Goal: Find specific page/section: Find specific page/section

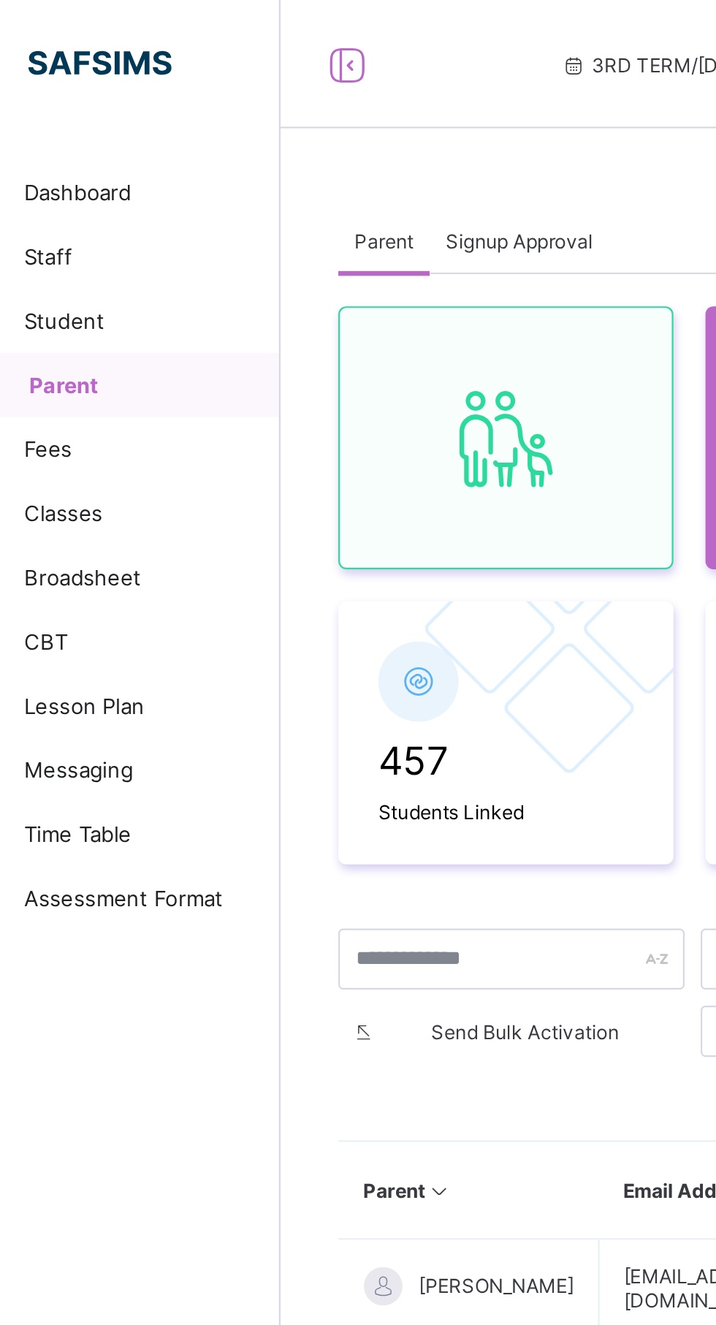
click at [74, 285] on link "CBT" at bounding box center [87, 292] width 175 height 29
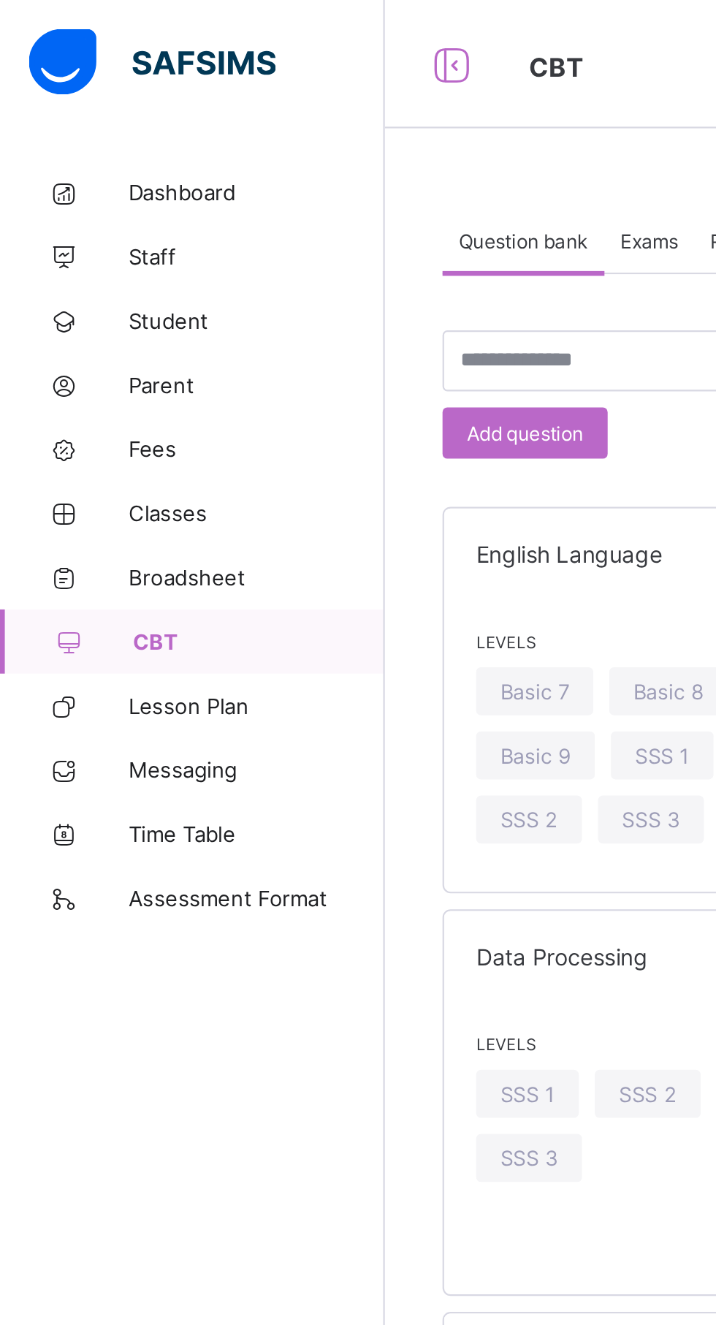
click at [79, 148] on span "Student" at bounding box center [116, 146] width 117 height 12
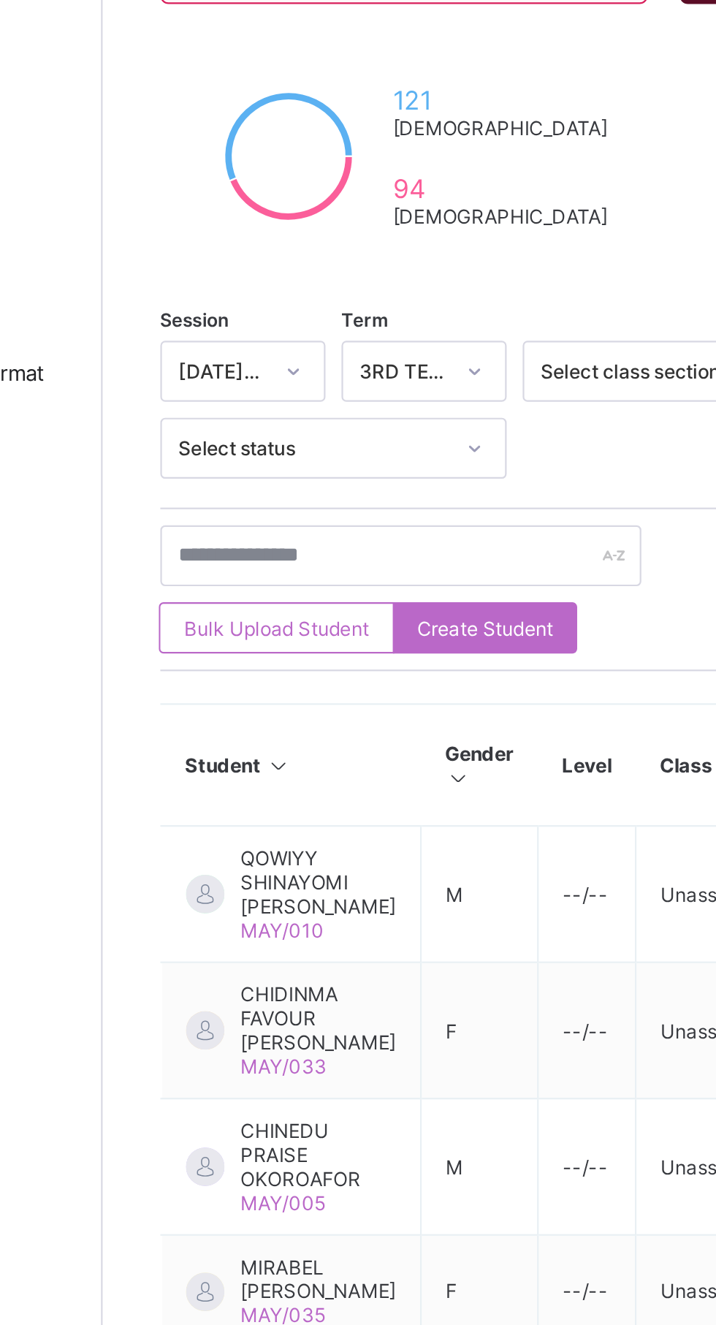
click at [297, 642] on span "QOWIYY SHINAYOMI [PERSON_NAME]" at bounding box center [273, 641] width 71 height 33
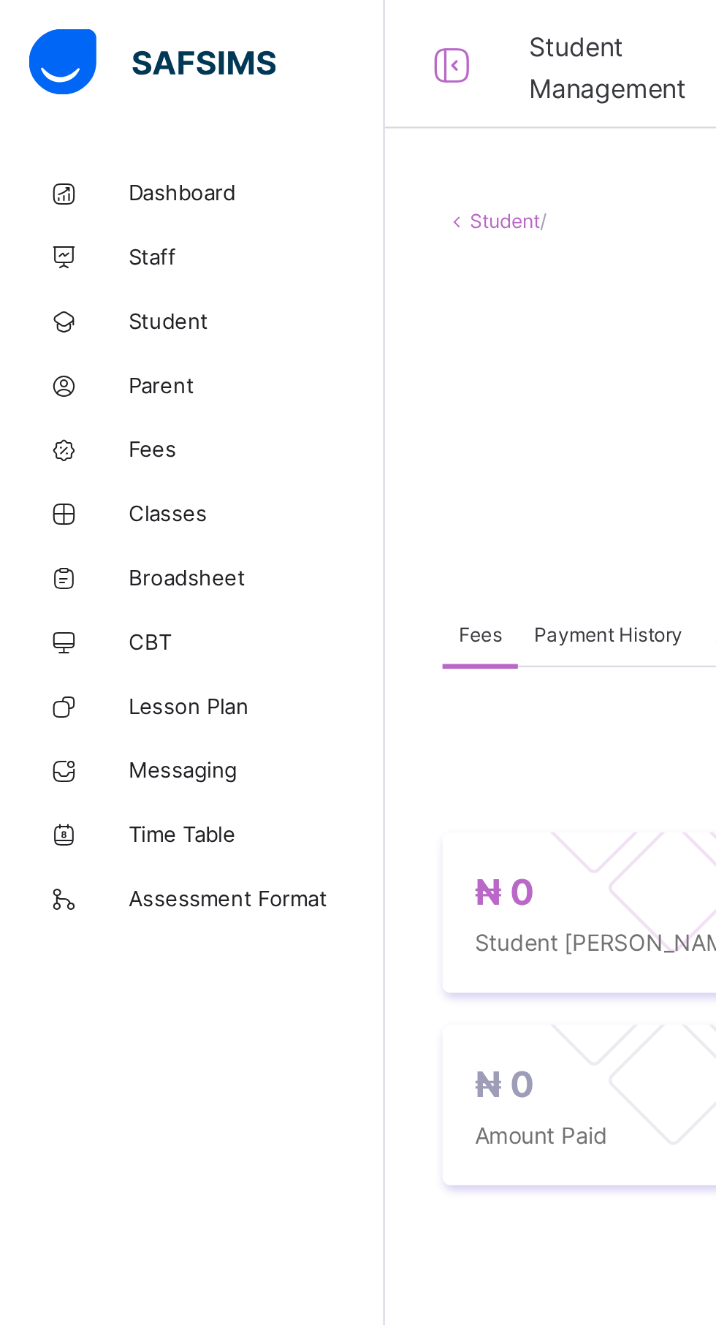
click at [75, 146] on span "Student" at bounding box center [116, 146] width 117 height 12
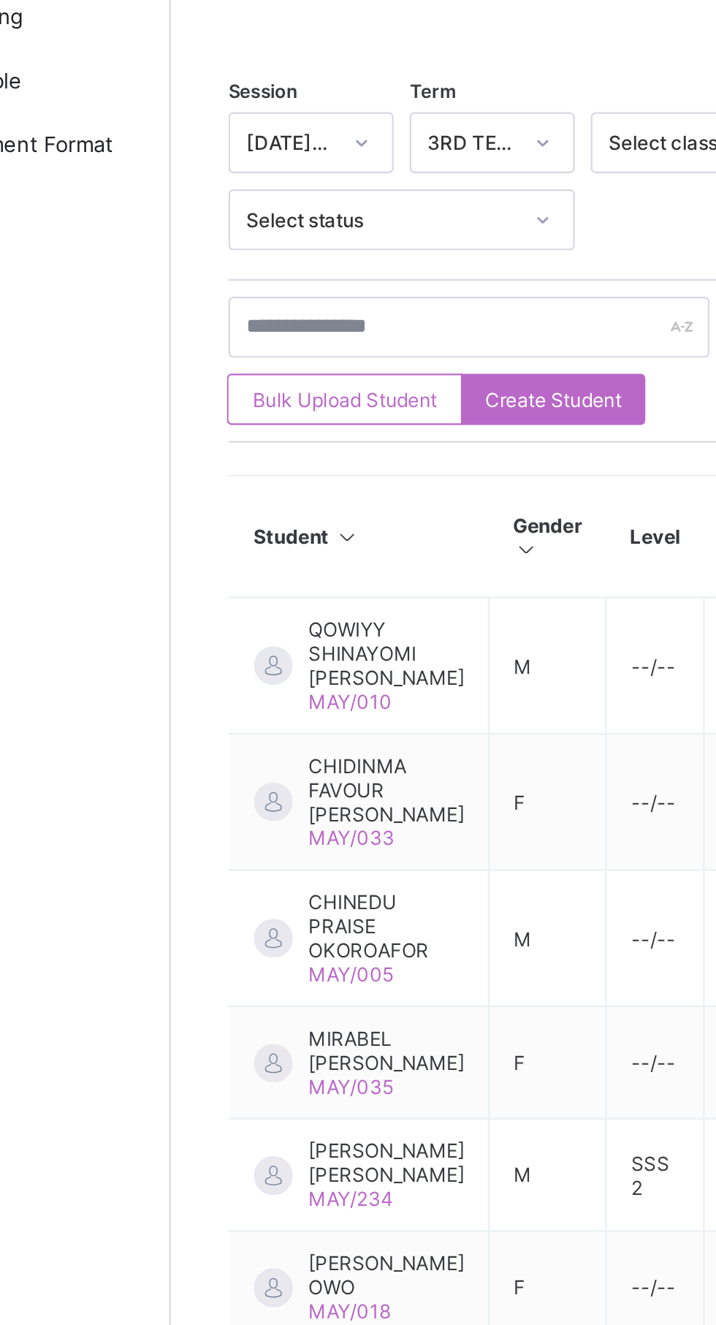
click at [295, 642] on span "QOWIYY SHINAYOMI [PERSON_NAME]" at bounding box center [273, 641] width 71 height 33
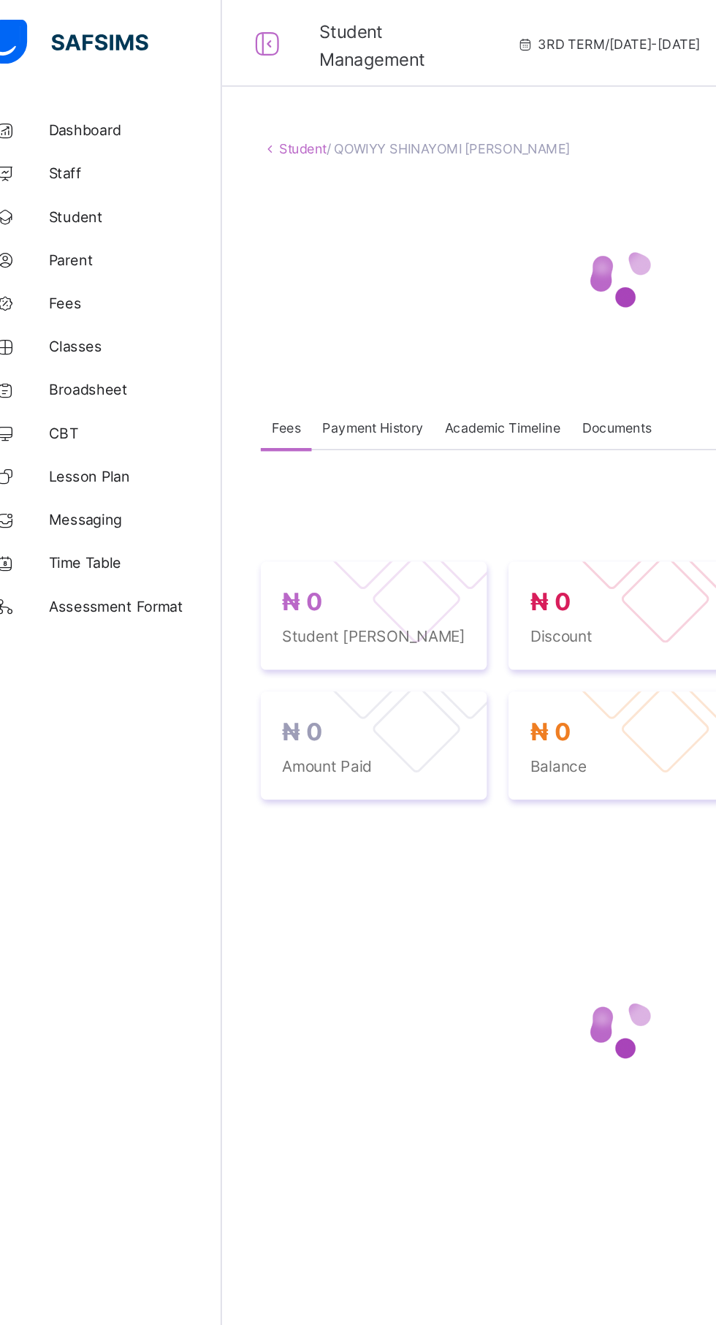
click at [352, 288] on span "Academic Timeline" at bounding box center [365, 289] width 78 height 11
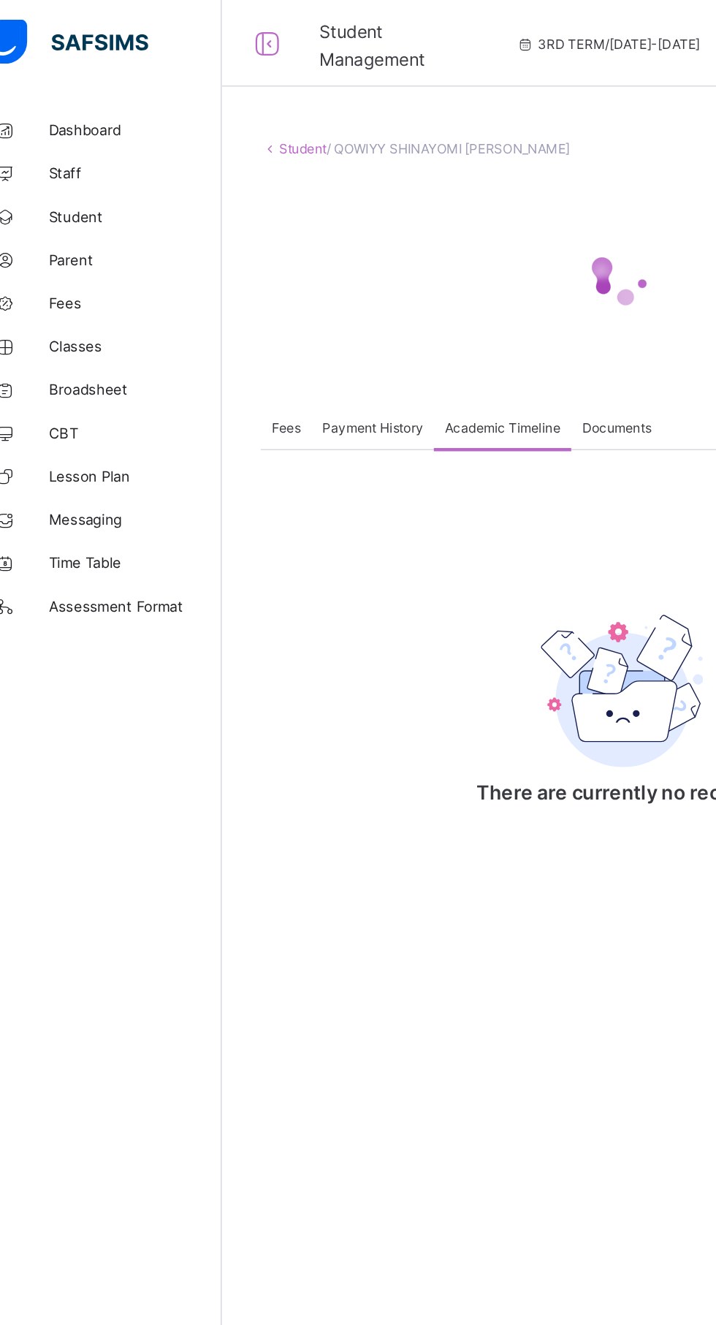
click at [287, 300] on div "Payment History" at bounding box center [277, 288] width 83 height 29
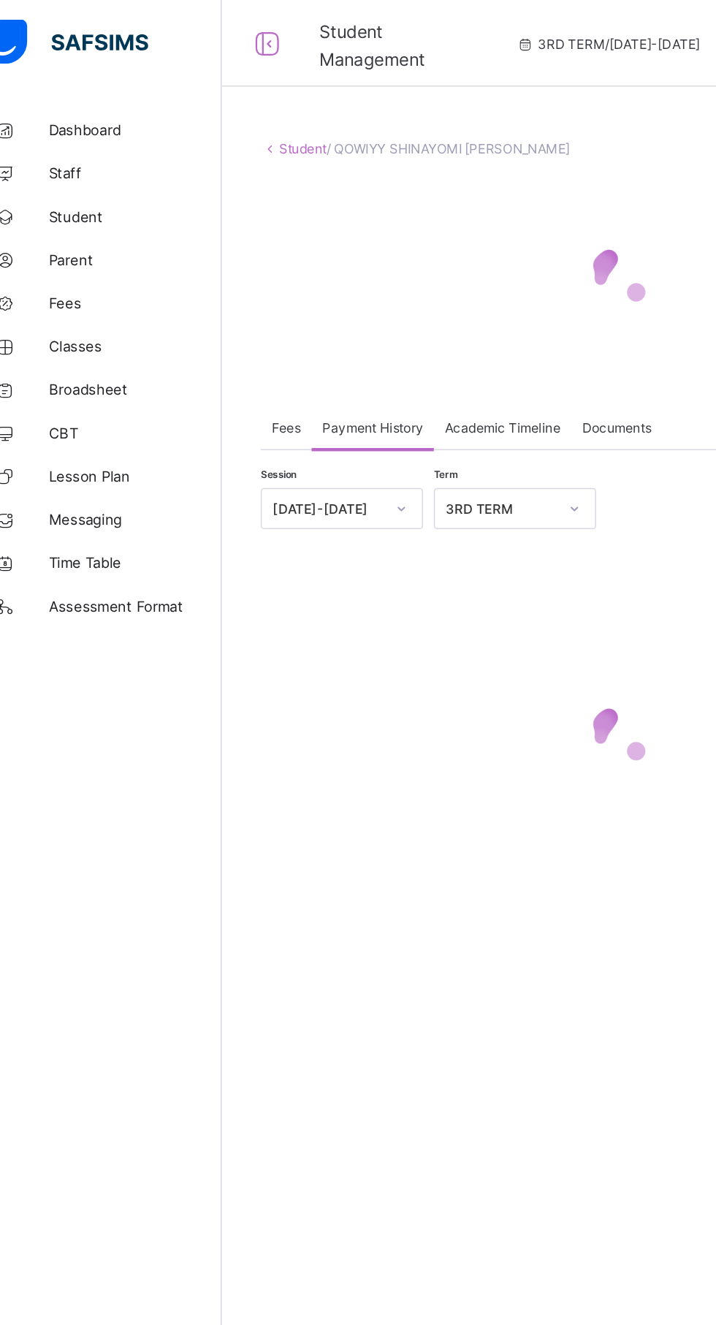
click at [451, 288] on span "Documents" at bounding box center [442, 289] width 47 height 11
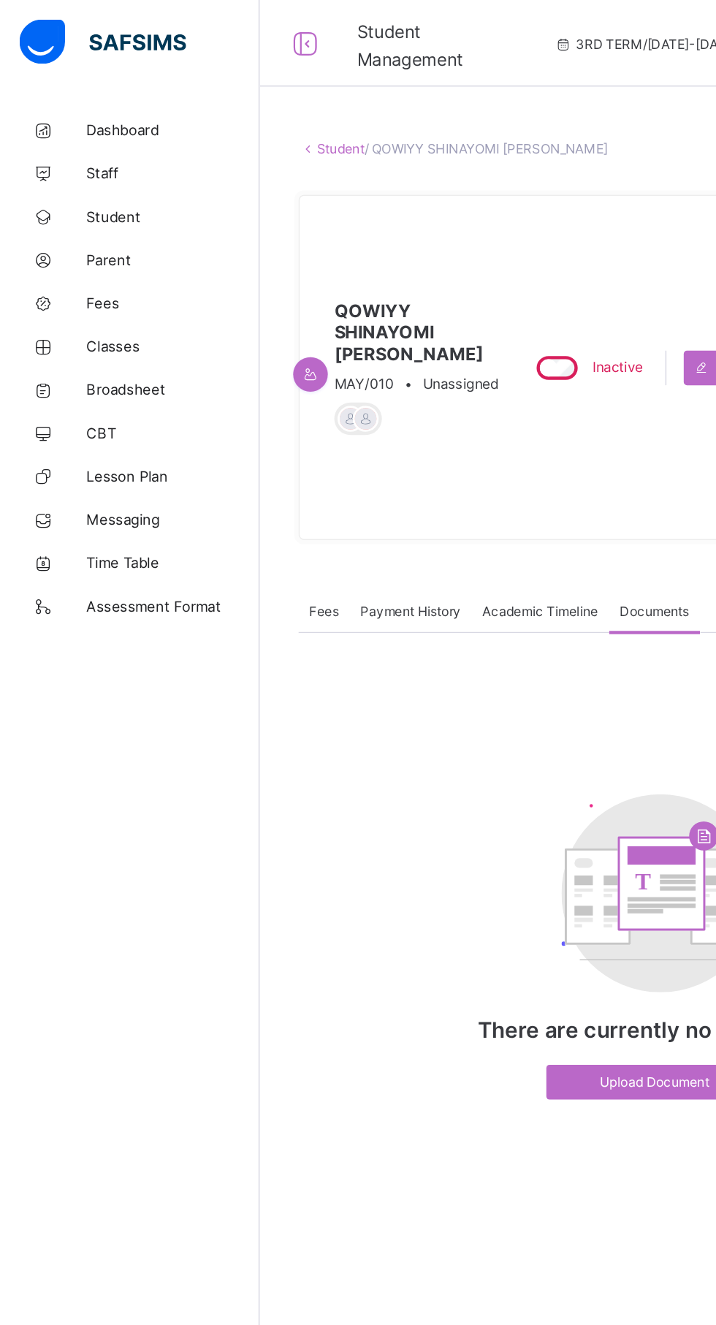
click at [83, 179] on span "Parent" at bounding box center [116, 176] width 117 height 12
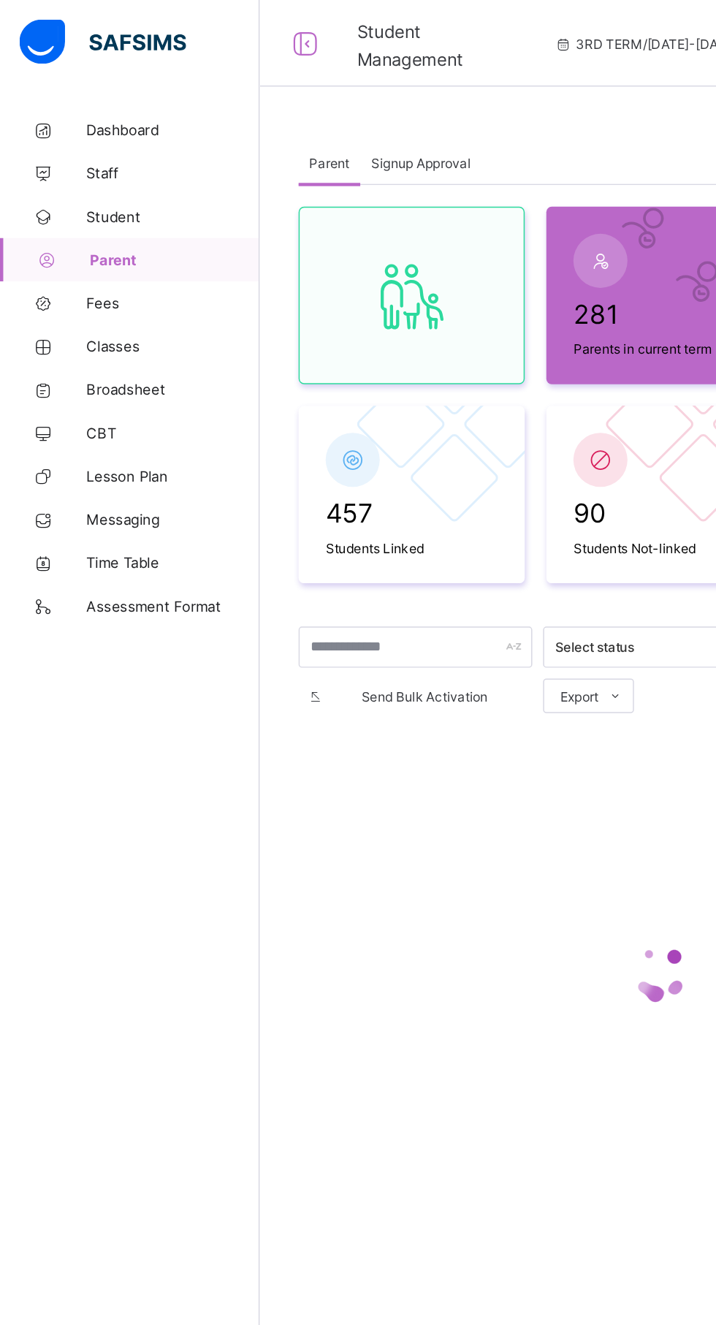
click at [77, 147] on span "Student" at bounding box center [116, 146] width 117 height 12
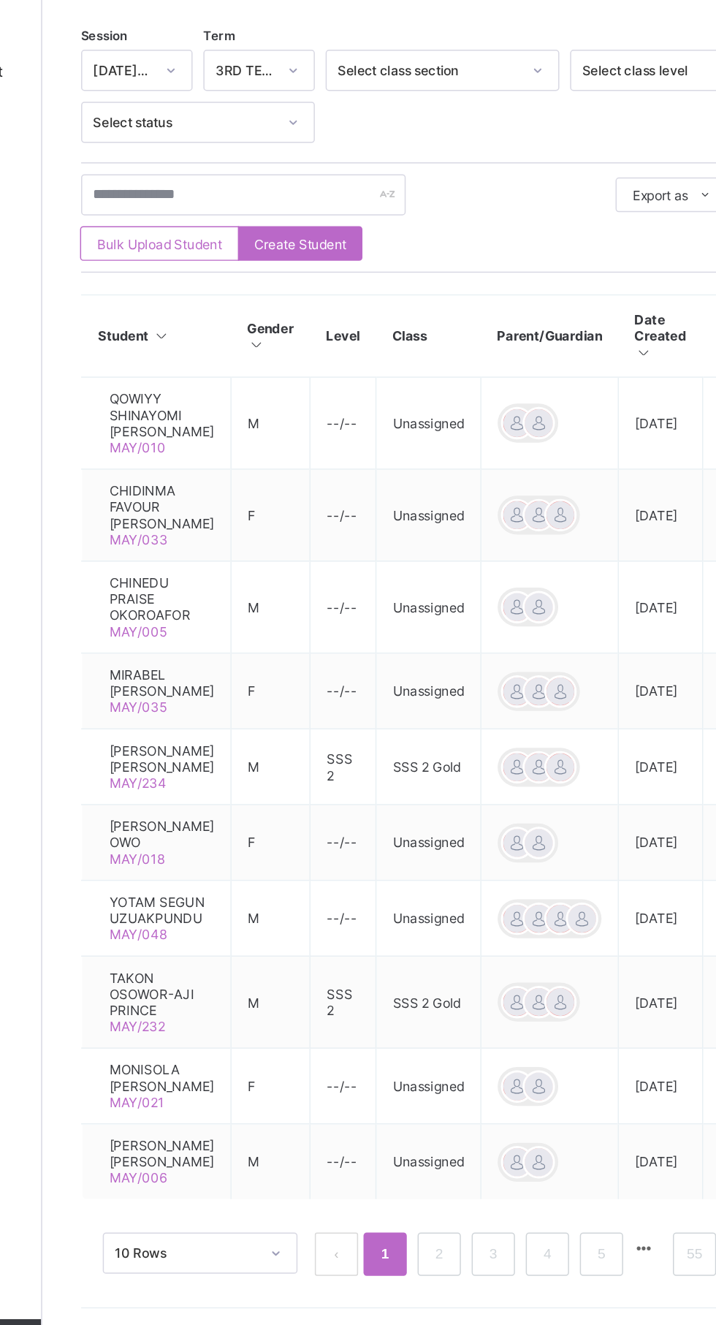
click at [253, 1047] on span "TAKON OSOWOR-AJI PRINCE" at bounding box center [256, 1032] width 71 height 33
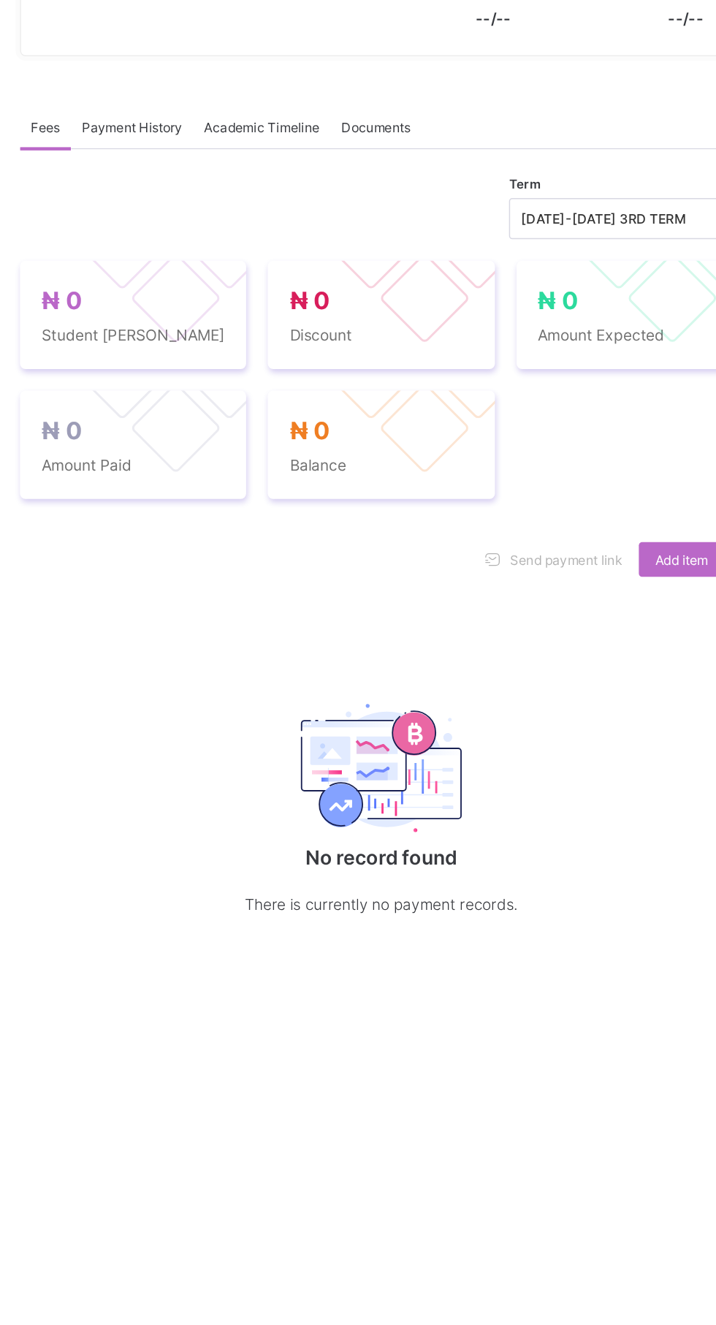
click at [306, 461] on div "Payment History" at bounding box center [277, 446] width 83 height 29
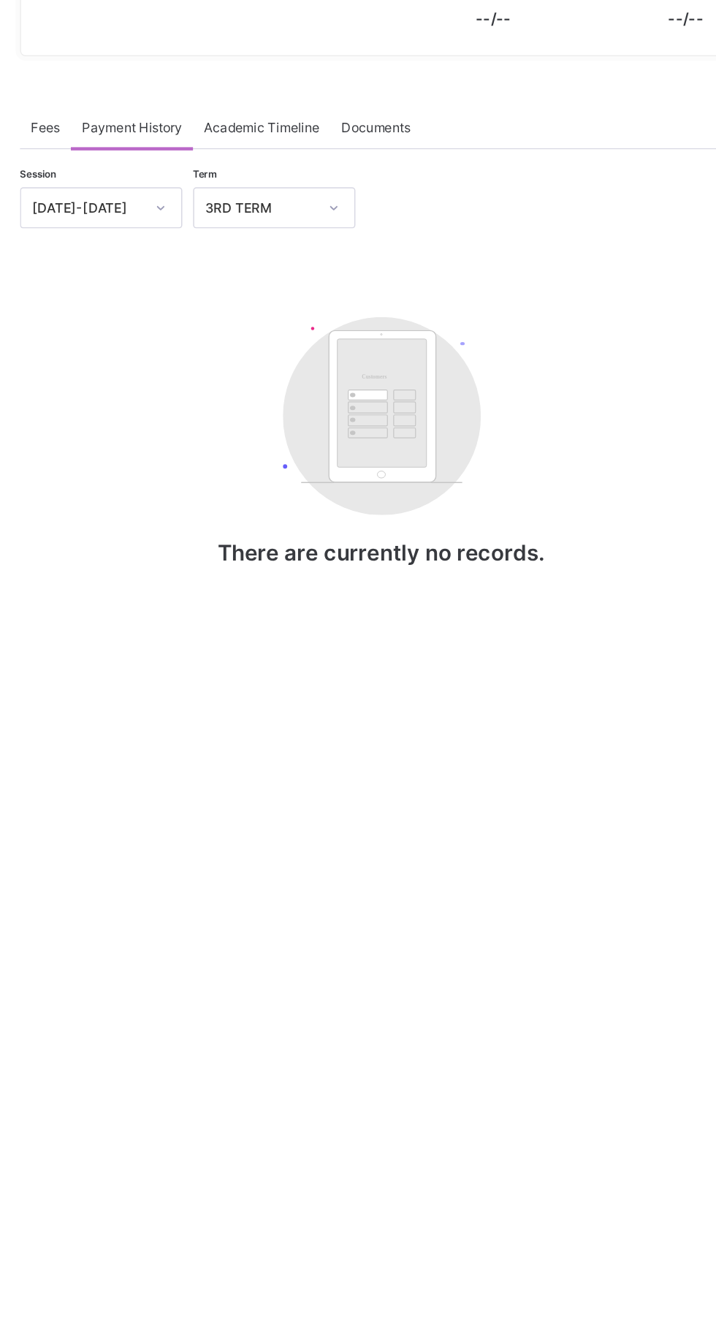
click at [370, 452] on span "Academic Timeline" at bounding box center [365, 446] width 78 height 11
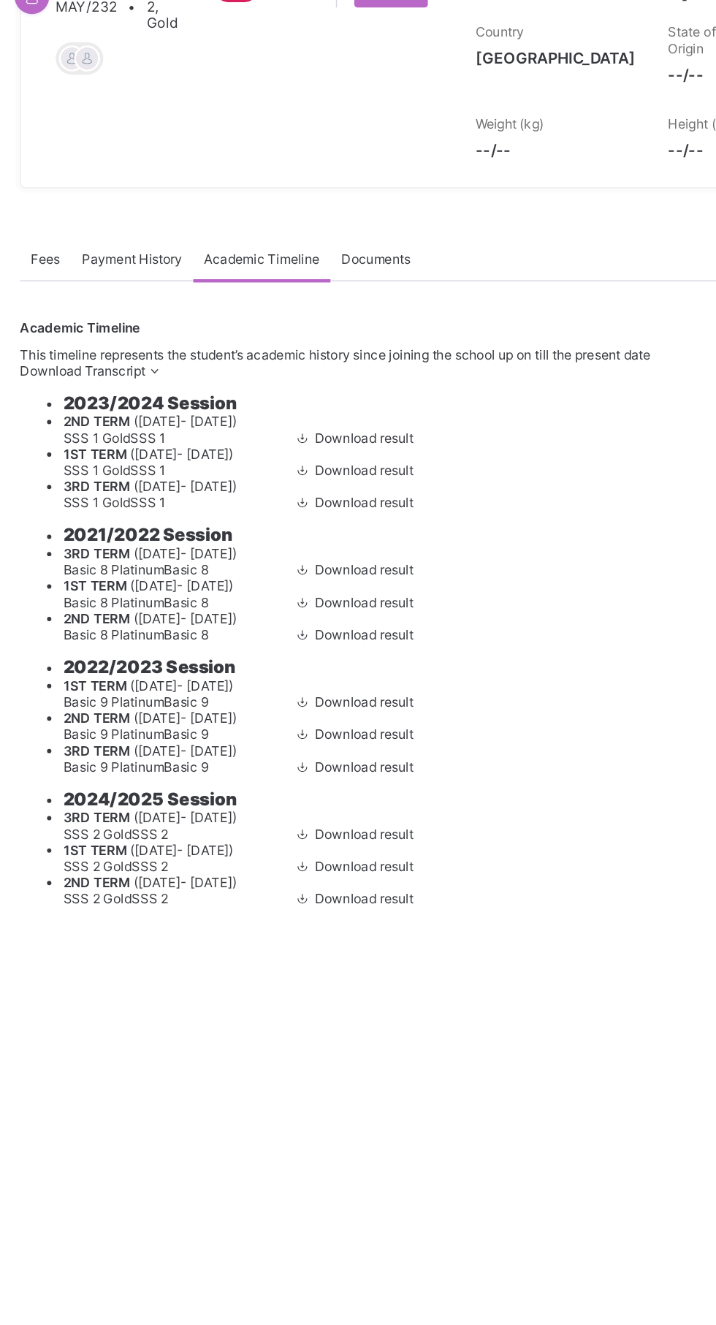
click at [461, 452] on span "Documents" at bounding box center [442, 446] width 47 height 11
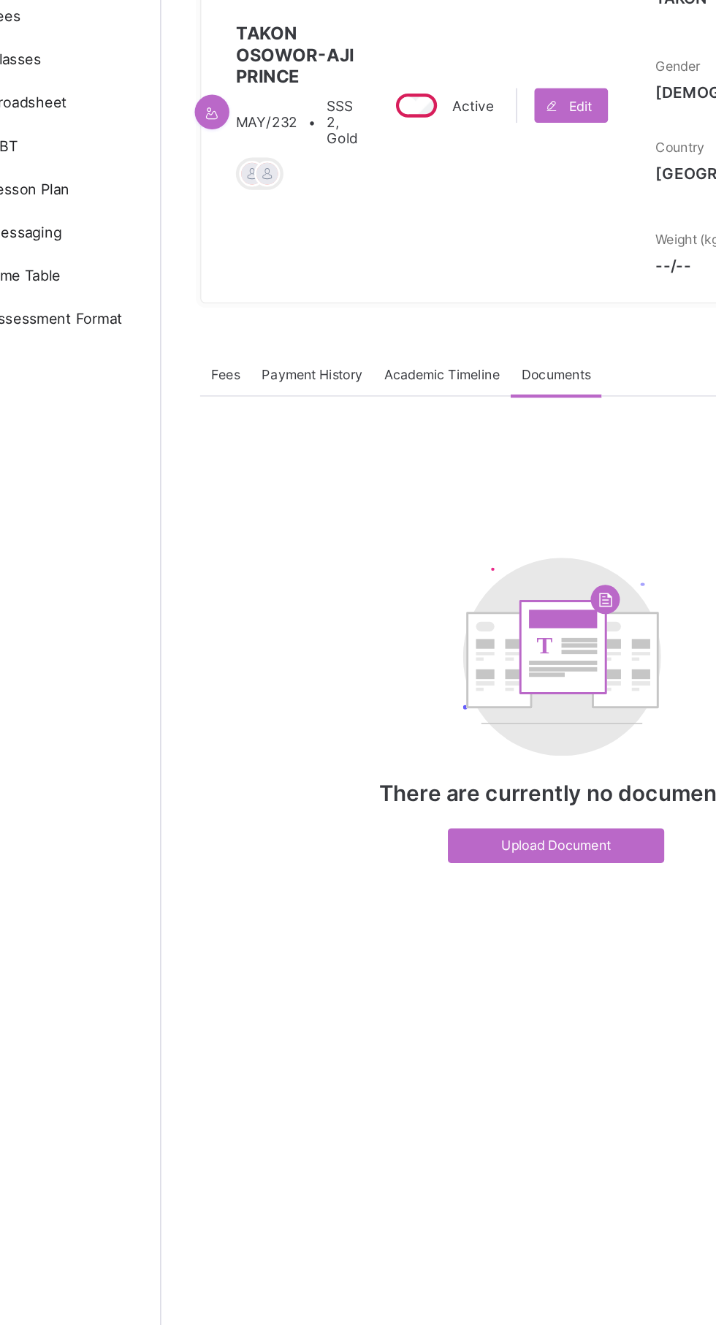
click at [214, 265] on div at bounding box center [214, 265] width 0 height 0
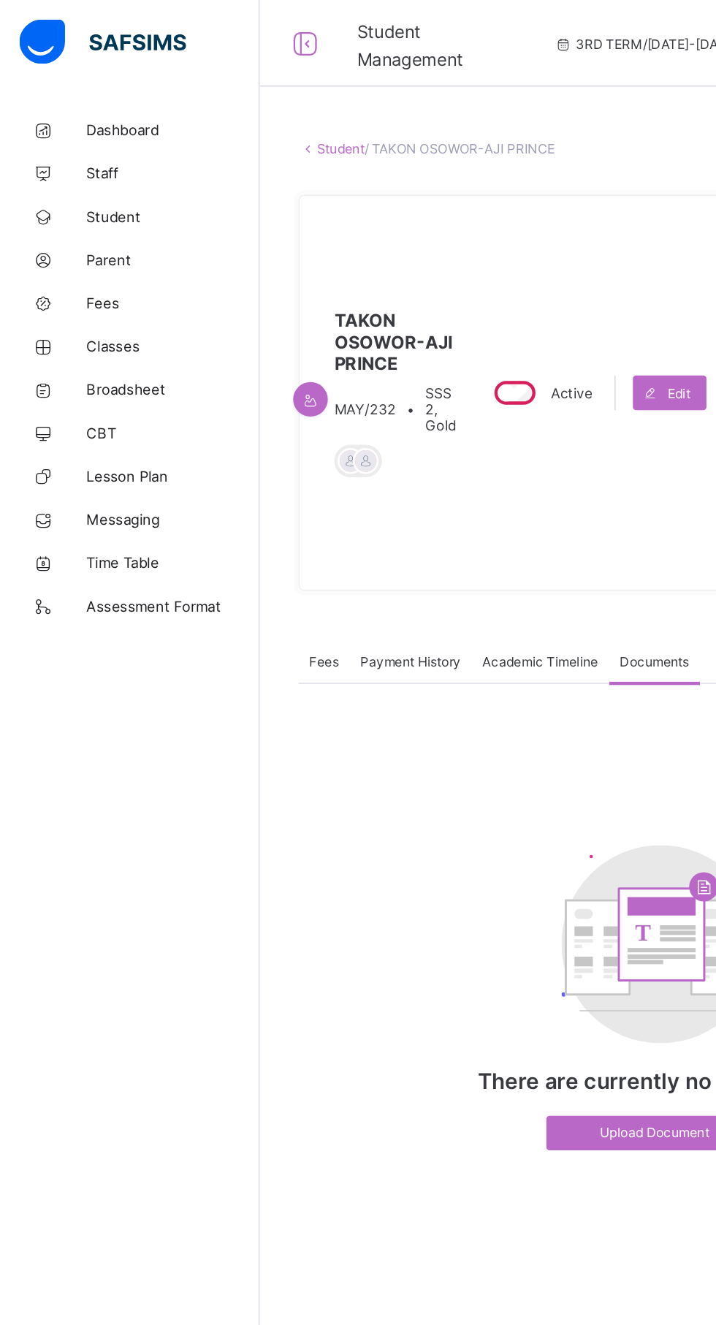
click at [80, 292] on span "CBT" at bounding box center [116, 293] width 117 height 12
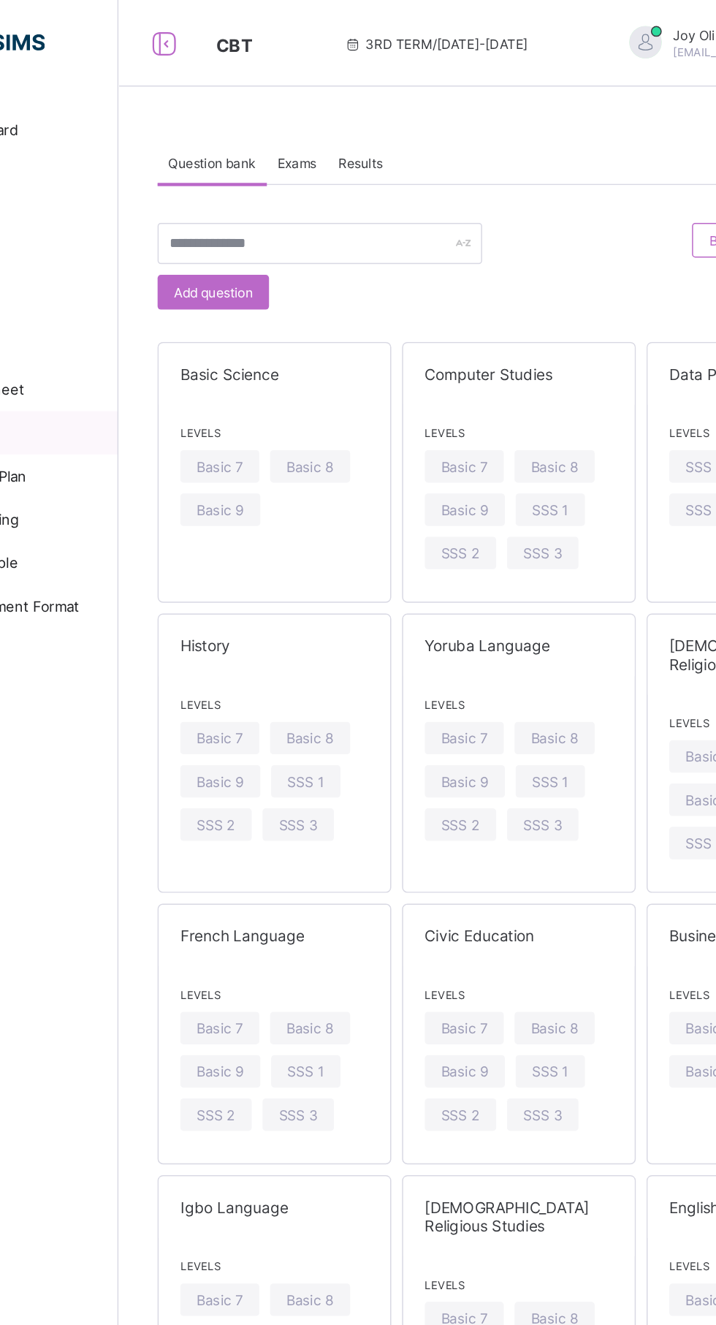
click at [252, 323] on div "Basic 7" at bounding box center [243, 315] width 53 height 22
